Goal: Task Accomplishment & Management: Manage account settings

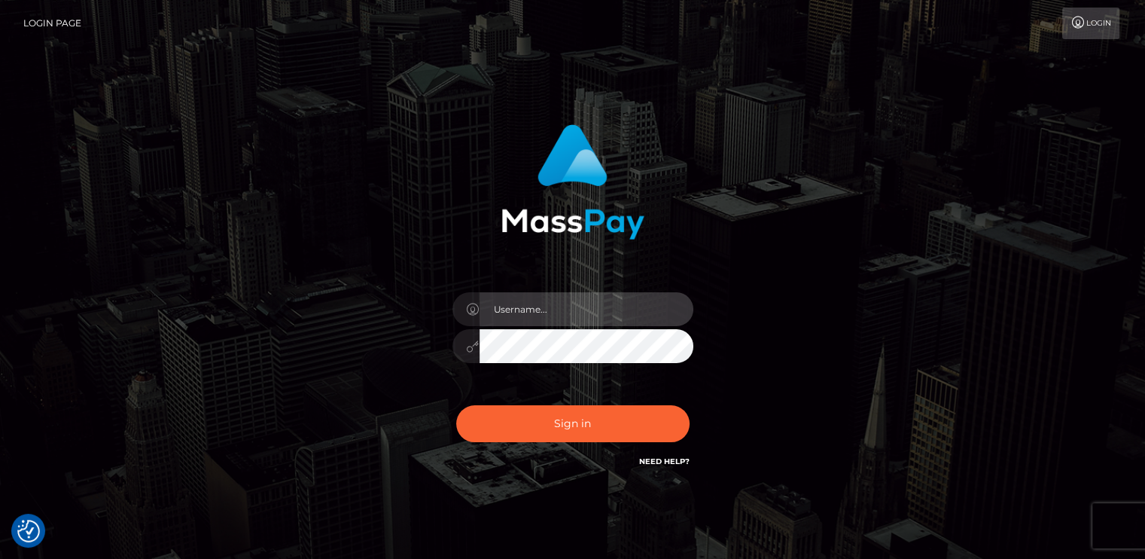
click at [536, 310] on input "text" at bounding box center [587, 309] width 214 height 34
type input "lovem1lfsxo@gmail.com"
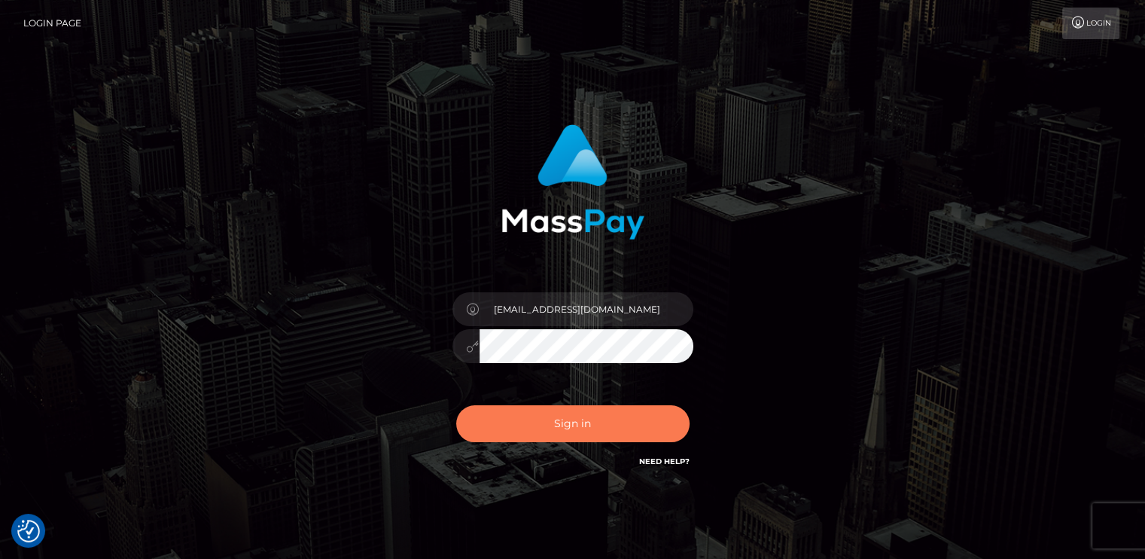
click at [550, 409] on button "Sign in" at bounding box center [572, 423] width 233 height 37
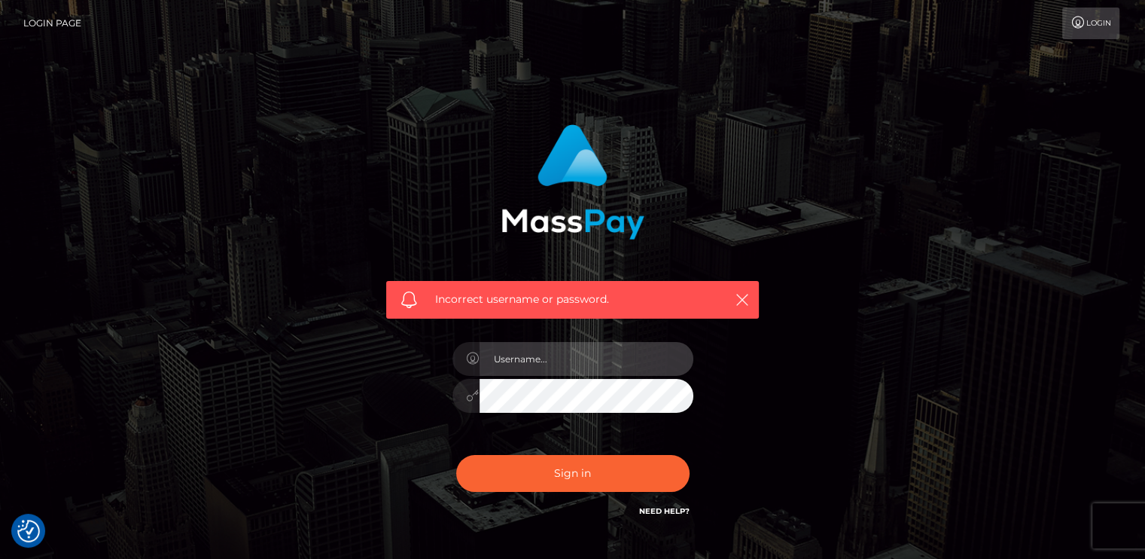
click at [529, 354] on input "text" at bounding box center [587, 359] width 214 height 34
click at [802, 316] on div "Incorrect username or password." at bounding box center [573, 329] width 858 height 433
click at [1089, 29] on link "Login" at bounding box center [1091, 24] width 57 height 32
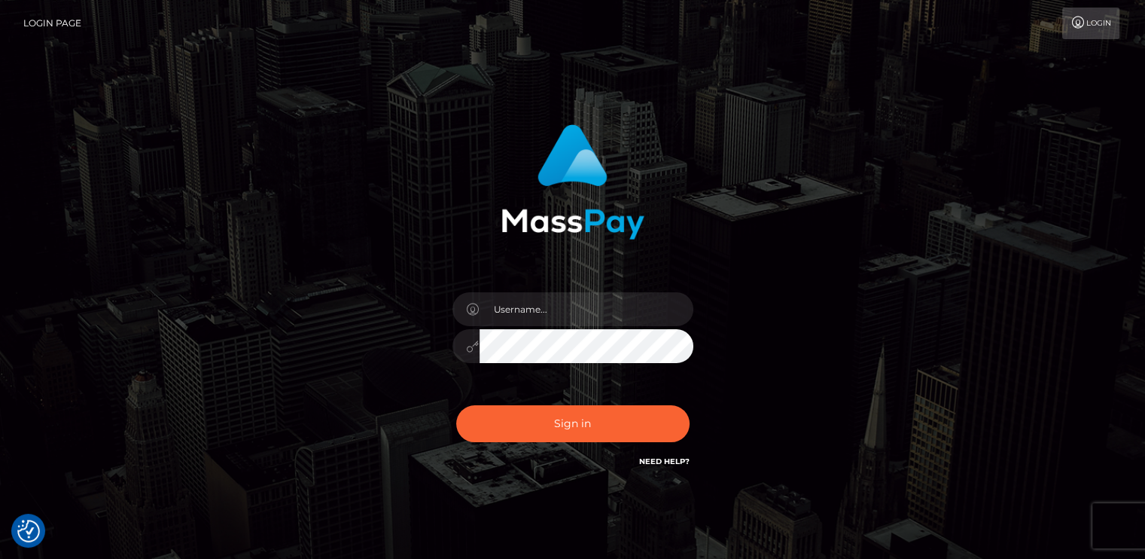
click at [1090, 41] on nav "Login Page Login" at bounding box center [572, 23] width 1145 height 47
click at [1078, 20] on icon at bounding box center [1079, 23] width 16 height 12
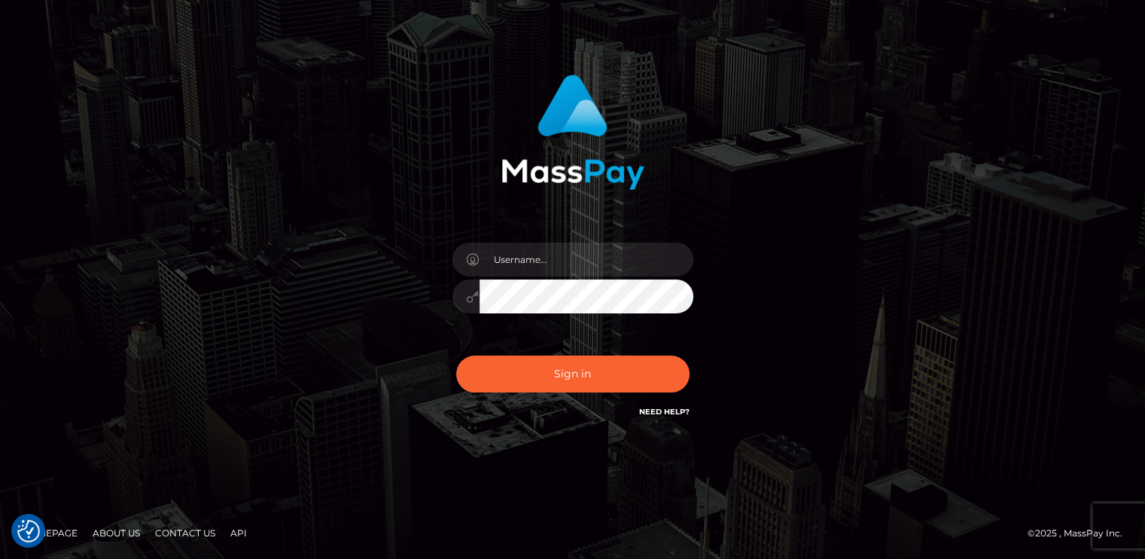
scroll to position [50, 0]
